Goal: Navigation & Orientation: Find specific page/section

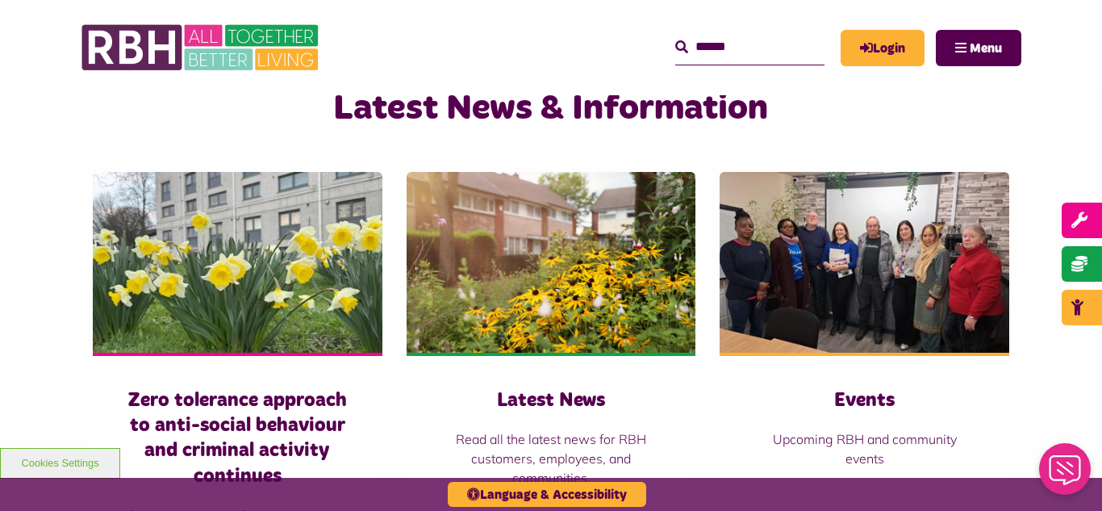
scroll to position [1129, 0]
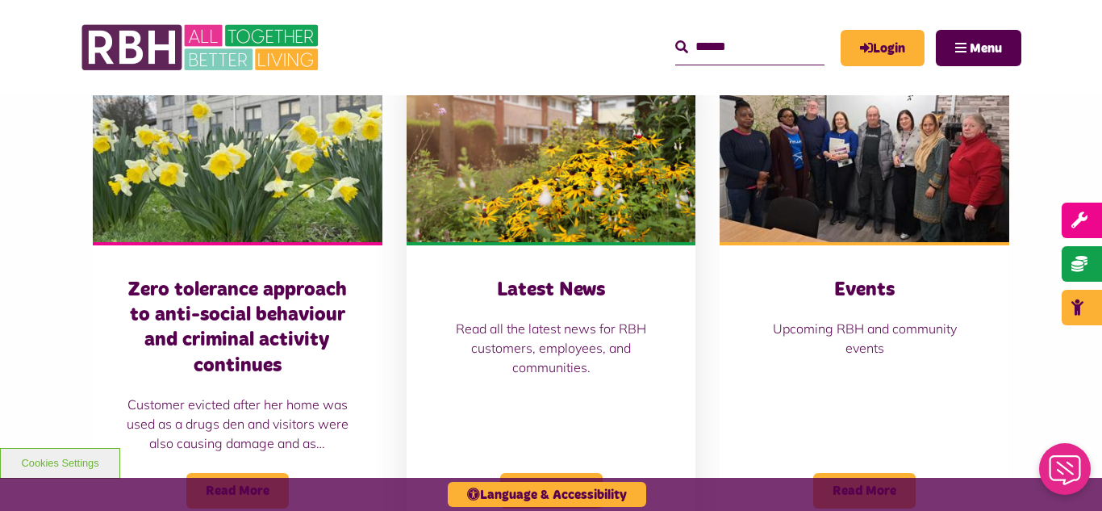
click at [526, 202] on img at bounding box center [551, 151] width 290 height 181
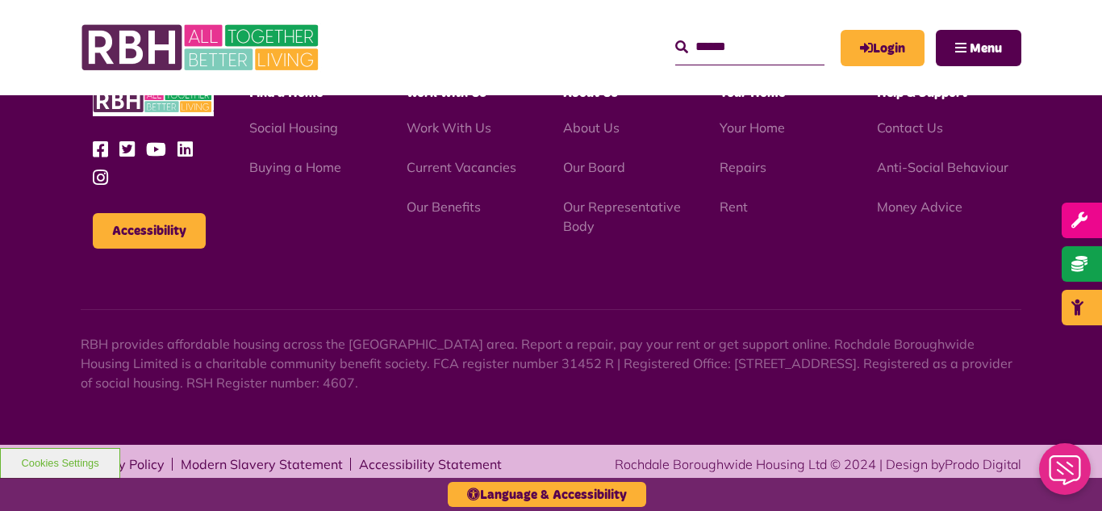
scroll to position [1756, 0]
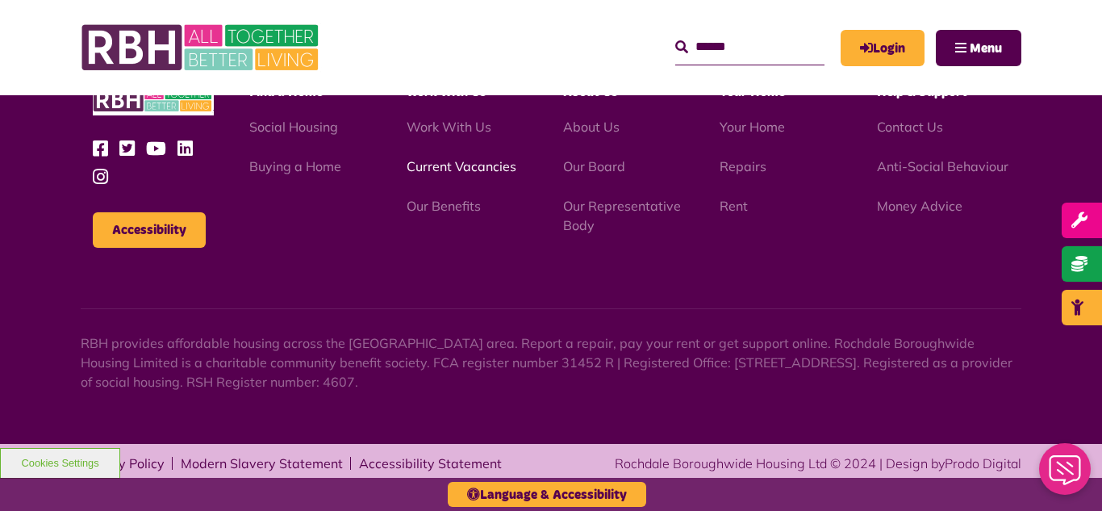
click at [445, 168] on link "Current Vacancies" at bounding box center [461, 166] width 110 height 16
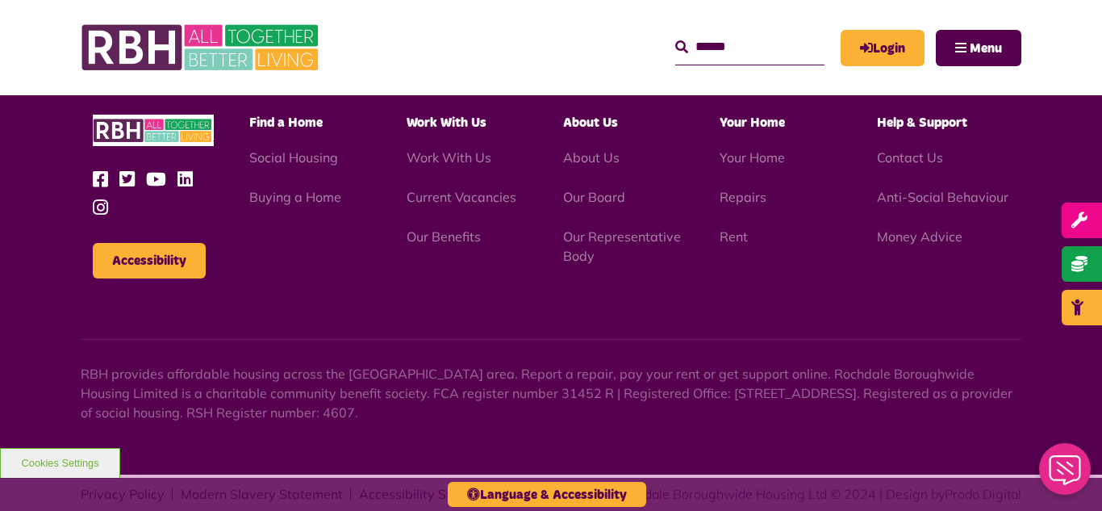
scroll to position [1895, 0]
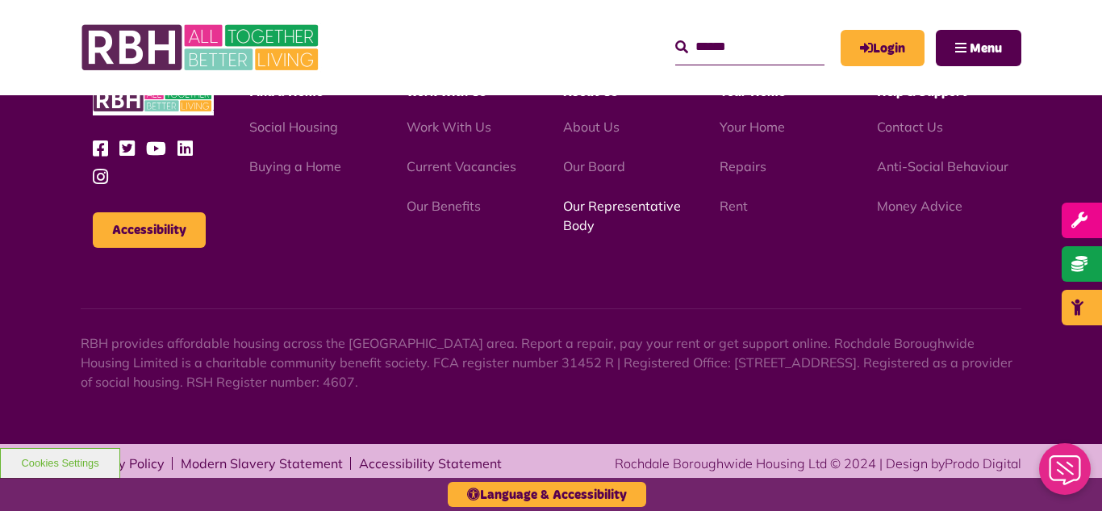
click at [609, 205] on link "Our Representative Body" at bounding box center [622, 215] width 118 height 35
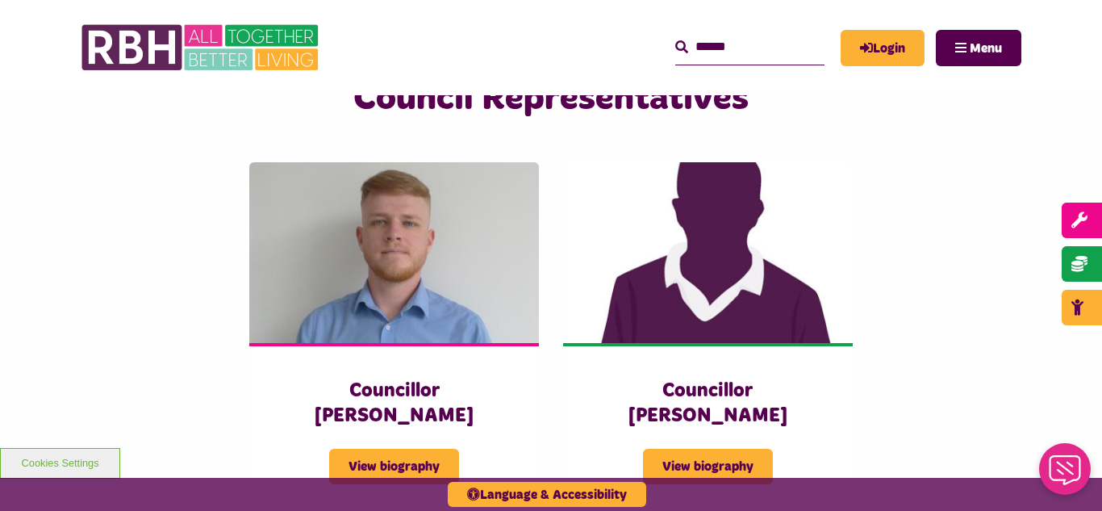
scroll to position [3484, 0]
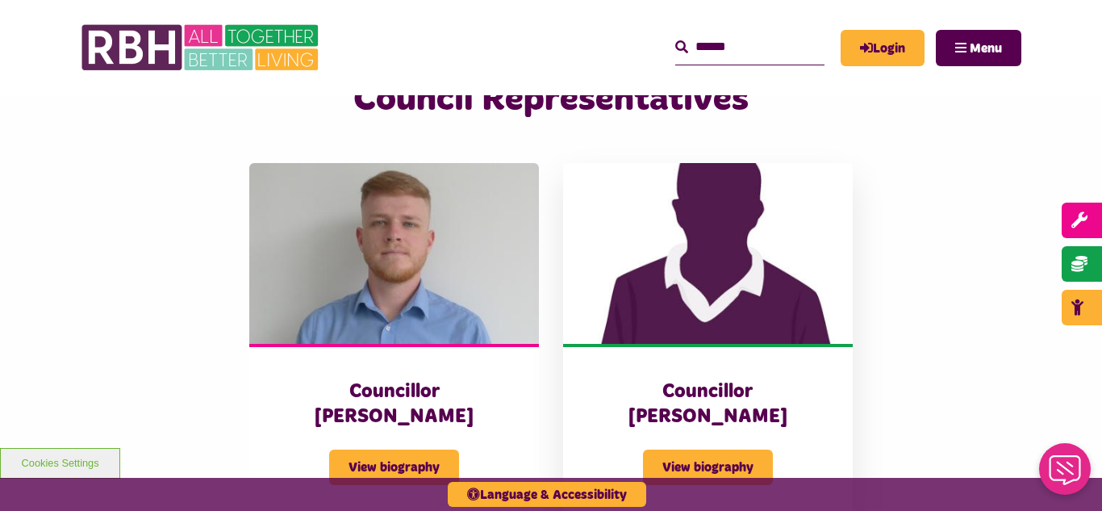
click at [714, 259] on img at bounding box center [708, 253] width 290 height 181
